Goal: Task Accomplishment & Management: Complete application form

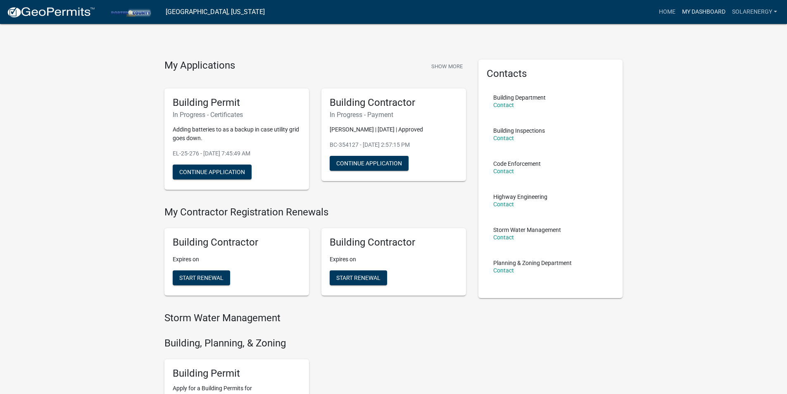
click at [692, 10] on link "My Dashboard" at bounding box center [704, 12] width 50 height 16
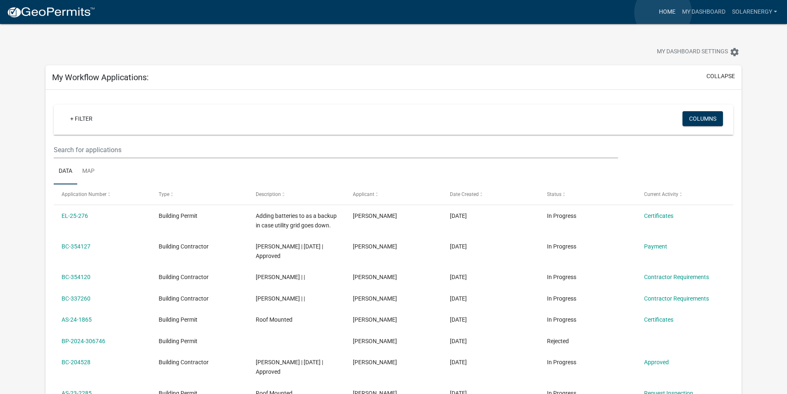
click at [663, 12] on link "Home" at bounding box center [667, 12] width 23 height 16
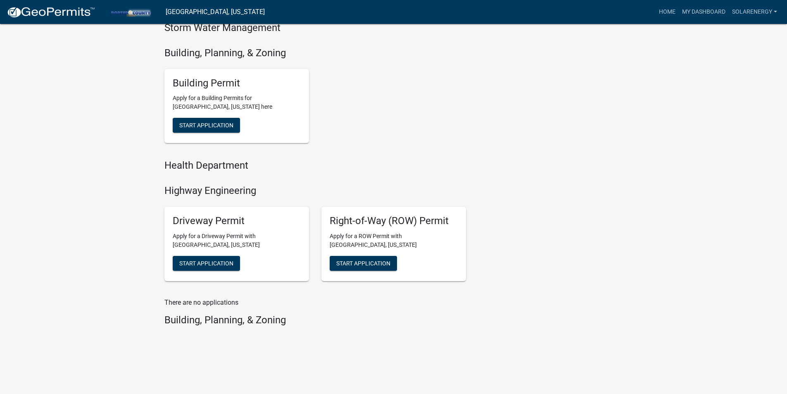
scroll to position [125, 0]
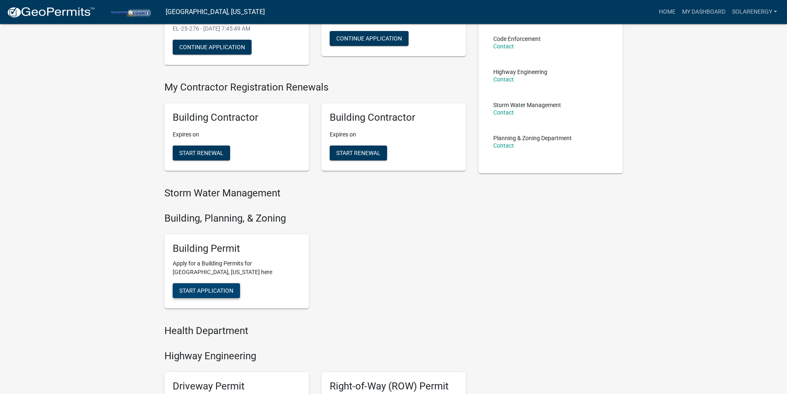
click at [215, 291] on span "Start Application" at bounding box center [206, 290] width 54 height 7
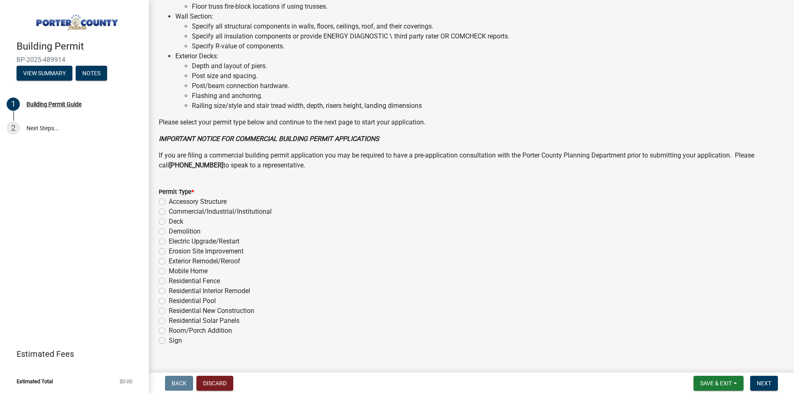
scroll to position [541, 0]
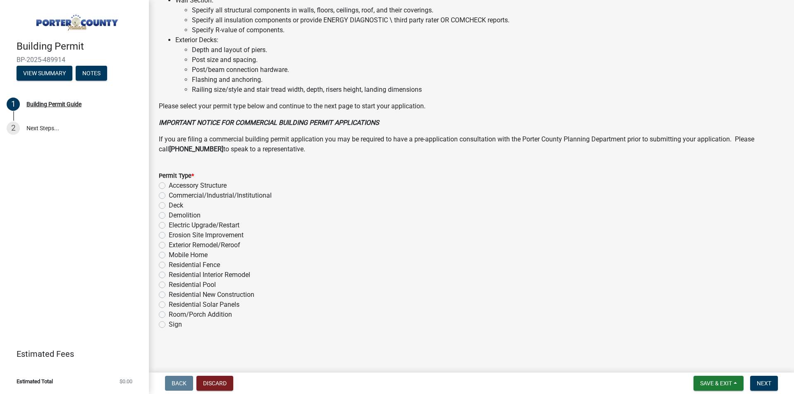
click at [231, 302] on label "Residential Solar Panels" at bounding box center [204, 305] width 71 height 10
click at [174, 302] on input "Residential Solar Panels" at bounding box center [171, 302] width 5 height 5
radio input "true"
click at [761, 385] on span "Next" at bounding box center [763, 383] width 14 height 7
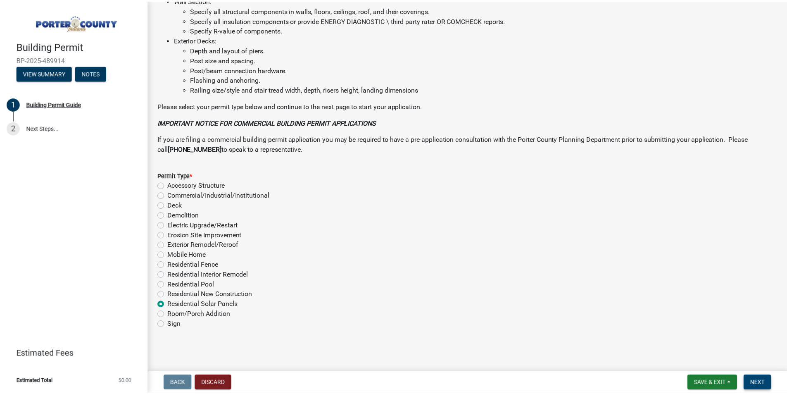
scroll to position [0, 0]
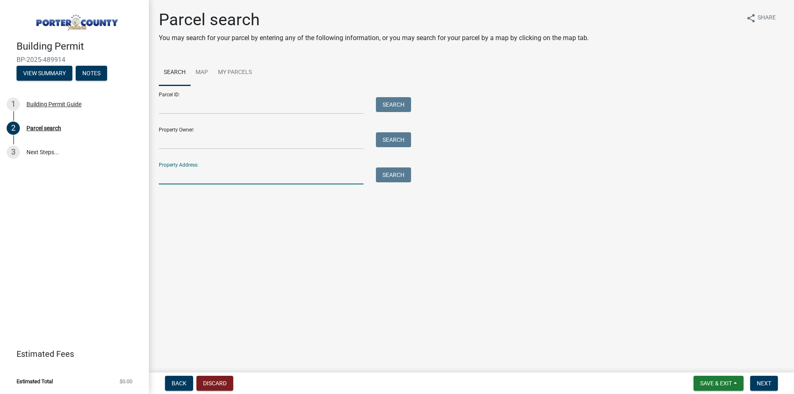
click at [181, 179] on input "Property Address:" at bounding box center [261, 175] width 205 height 17
type input "[GEOGRAPHIC_DATA]"
click at [401, 175] on button "Search" at bounding box center [393, 174] width 35 height 15
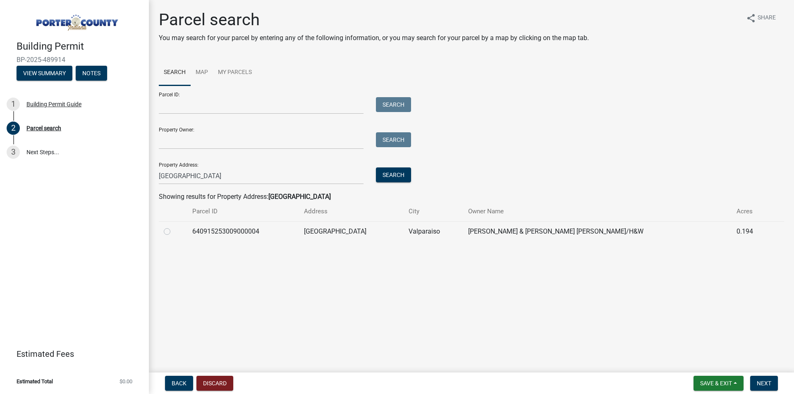
click at [174, 227] on label at bounding box center [174, 227] width 0 height 0
click at [174, 232] on input "radio" at bounding box center [176, 229] width 5 height 5
radio input "true"
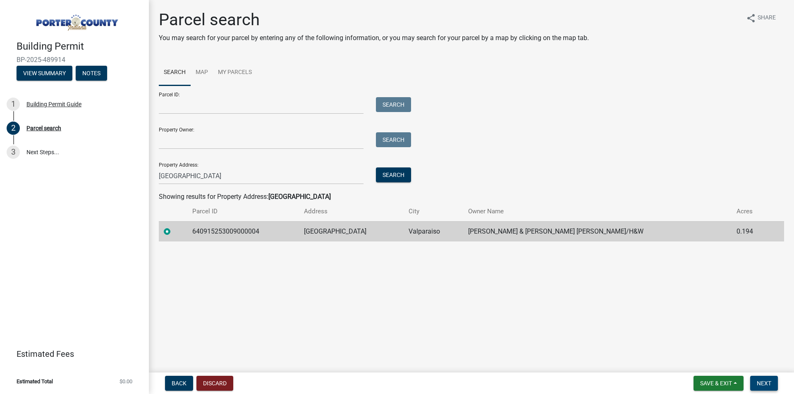
click at [763, 385] on span "Next" at bounding box center [763, 383] width 14 height 7
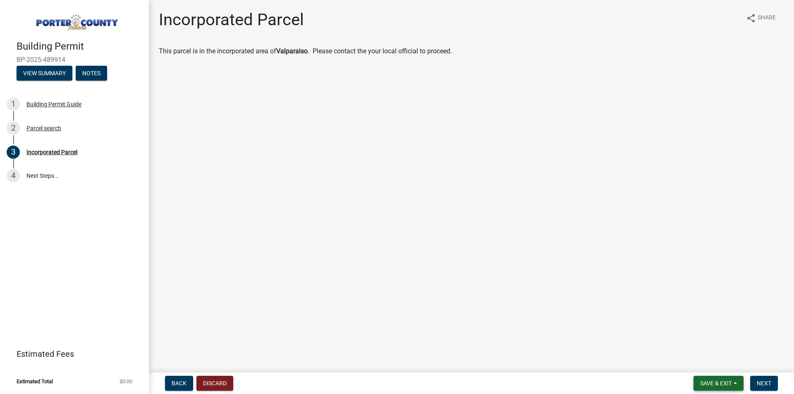
click at [717, 385] on span "Save & Exit" at bounding box center [716, 383] width 32 height 7
click at [706, 357] on button "Save & Exit" at bounding box center [710, 362] width 66 height 20
